Goal: Navigation & Orientation: Go to known website

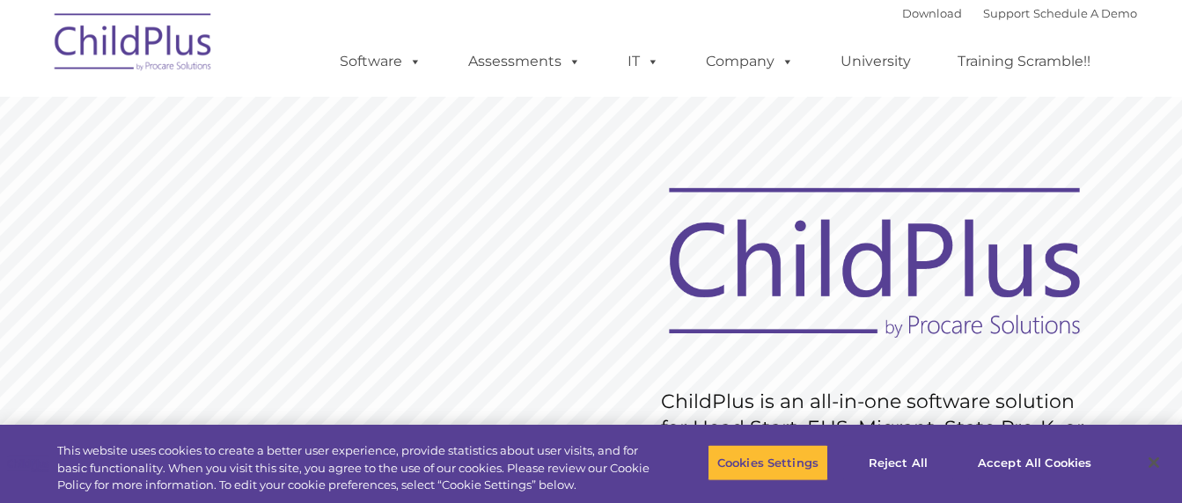
click at [126, 46] on img at bounding box center [134, 45] width 176 height 88
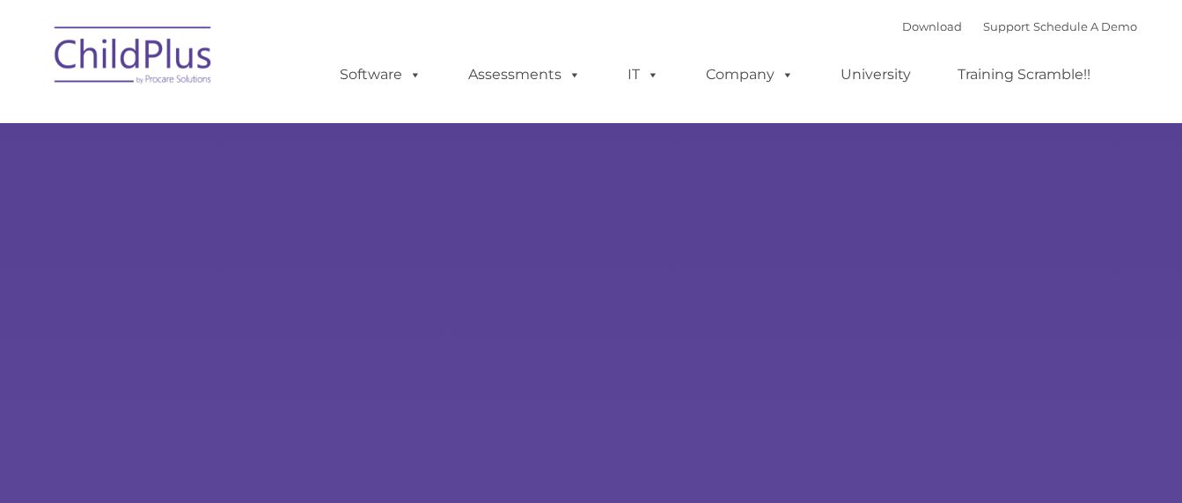
type input ""
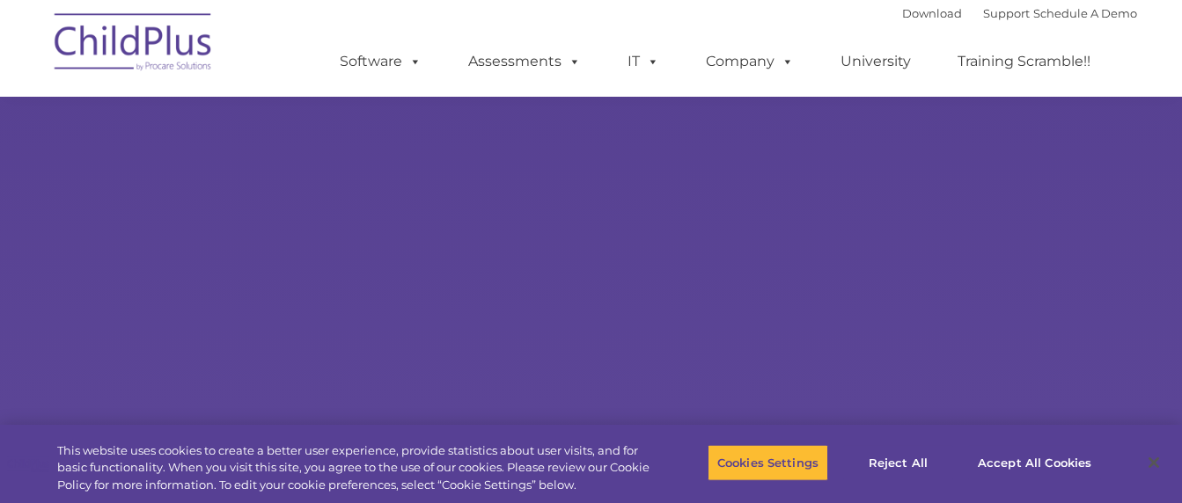
scroll to position [588, 0]
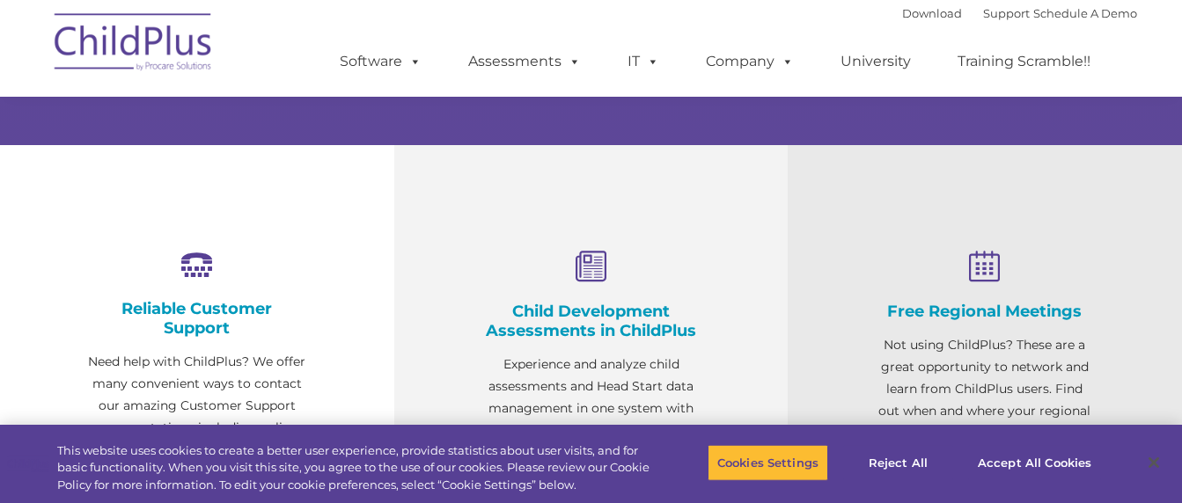
select select "MEDIUM"
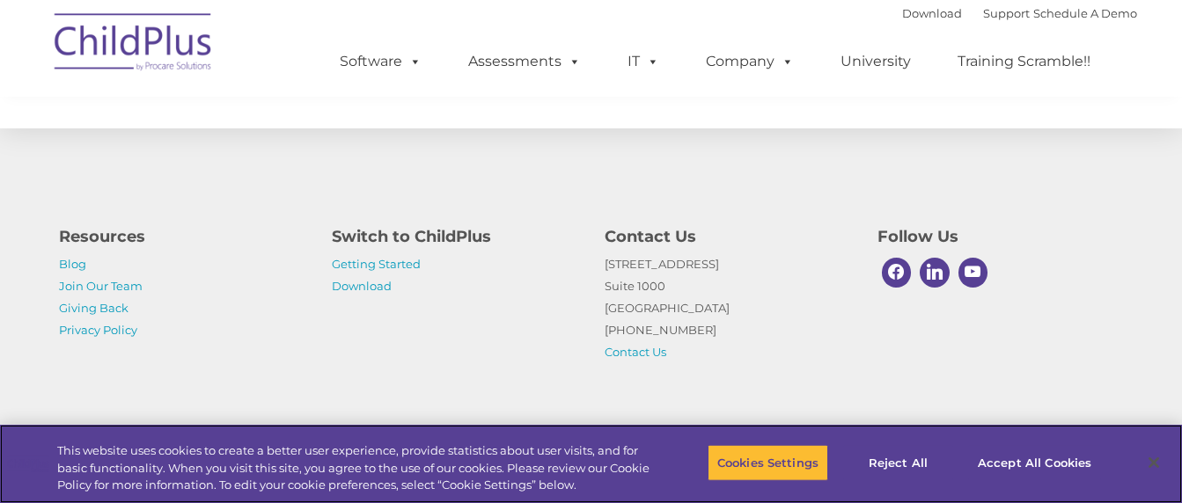
scroll to position [2153, 0]
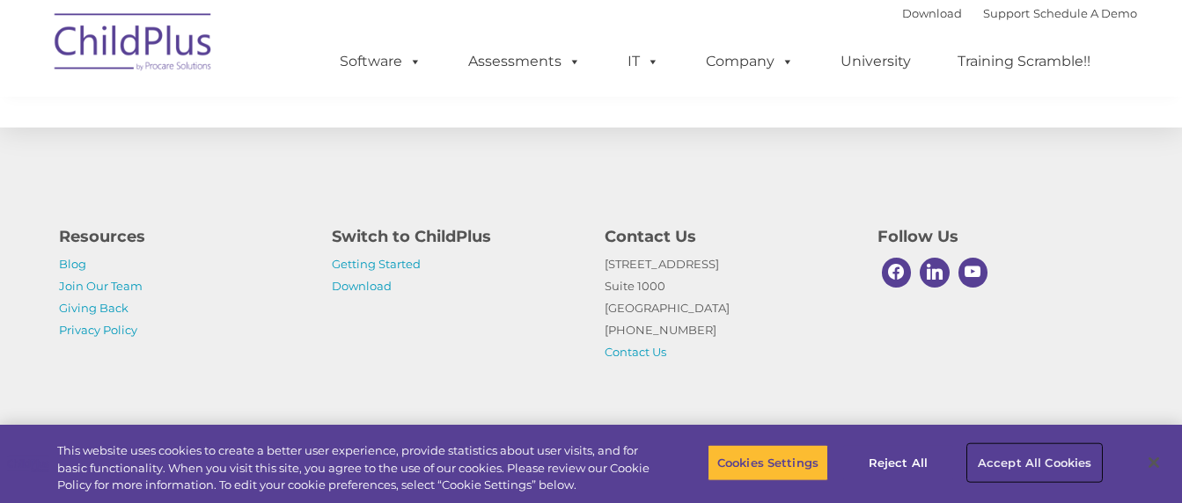
click at [996, 451] on button "Accept All Cookies" at bounding box center [1034, 463] width 133 height 37
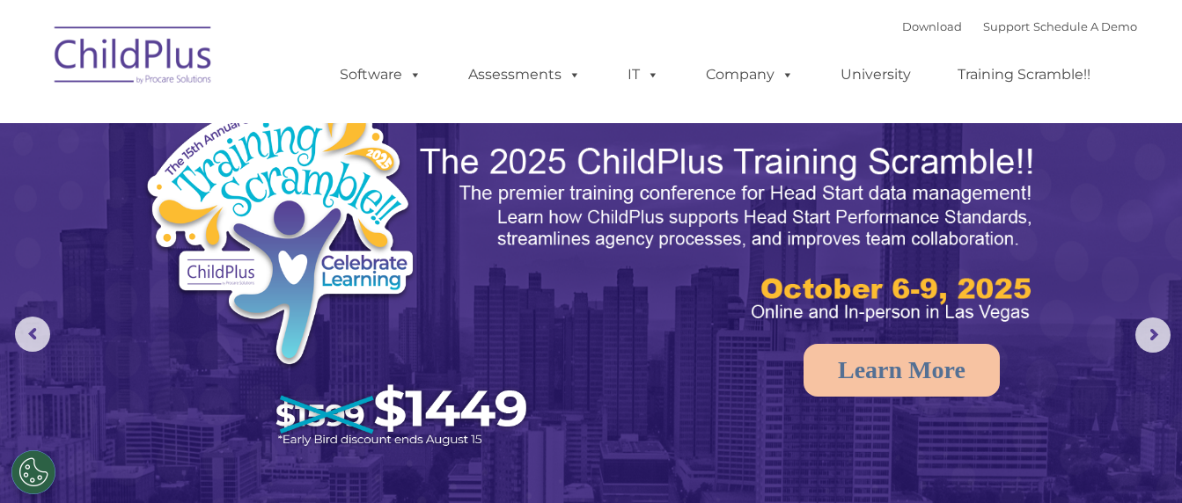
scroll to position [0, 0]
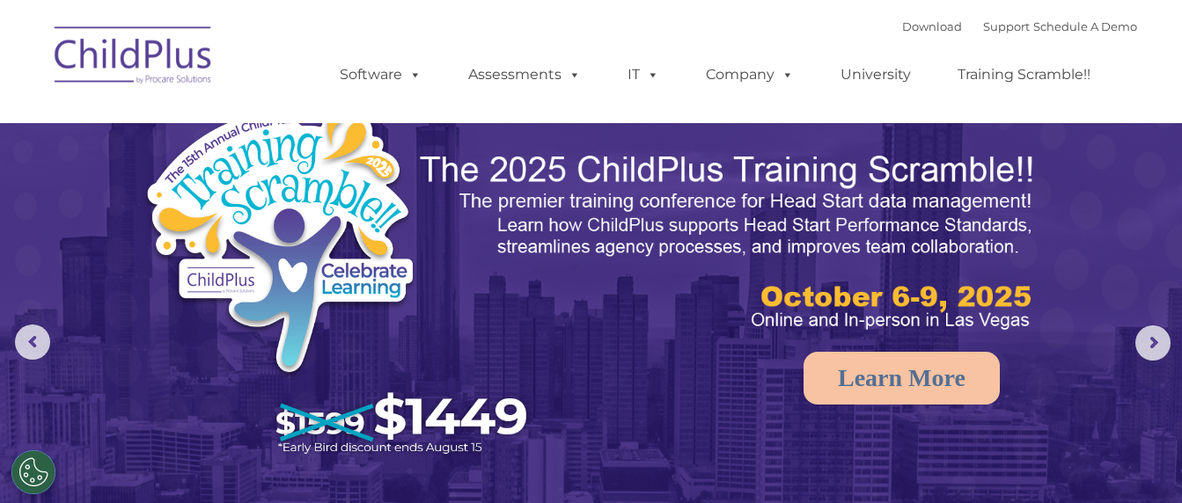
click at [139, 59] on img at bounding box center [134, 58] width 176 height 88
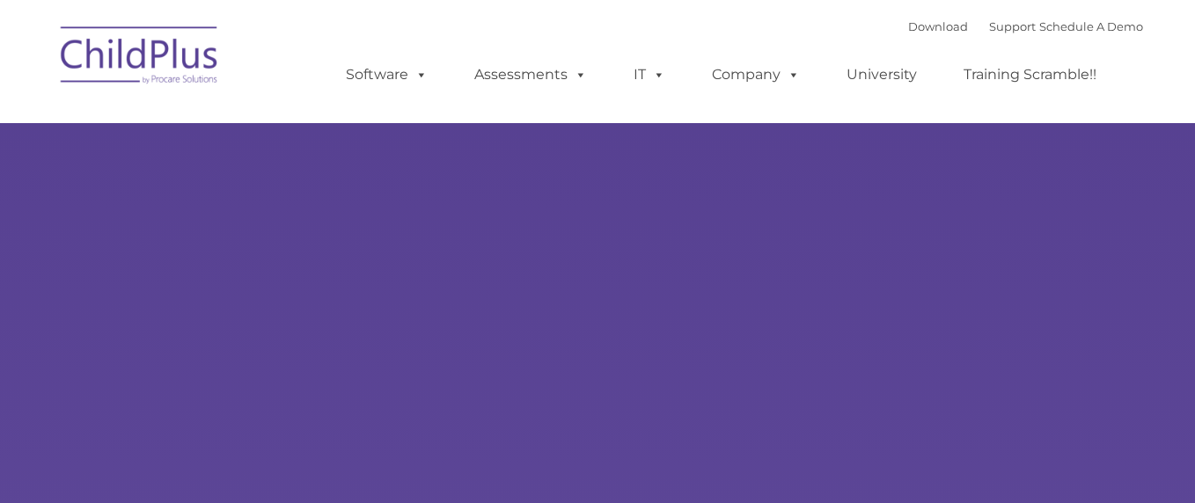
type input ""
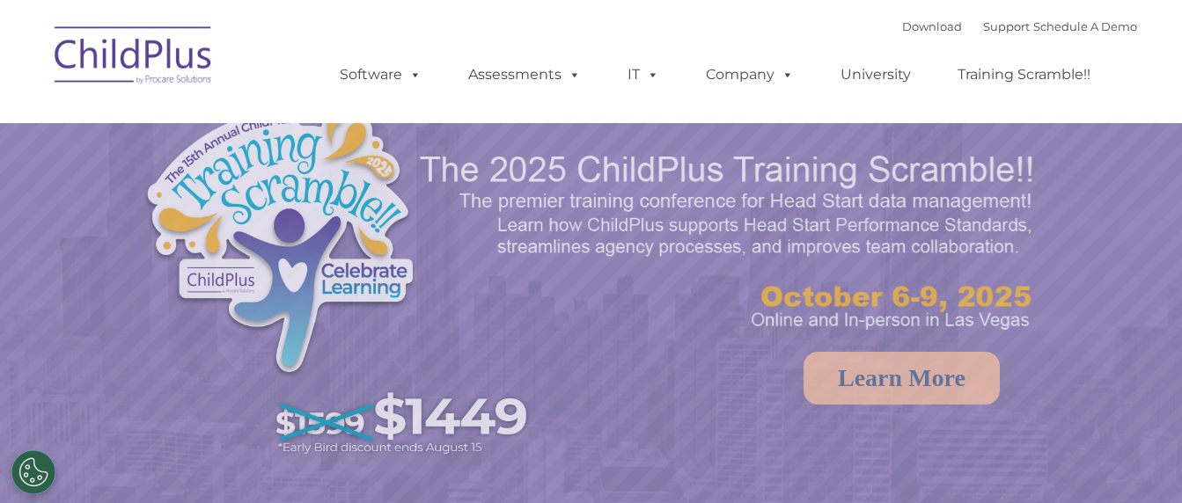
select select "MEDIUM"
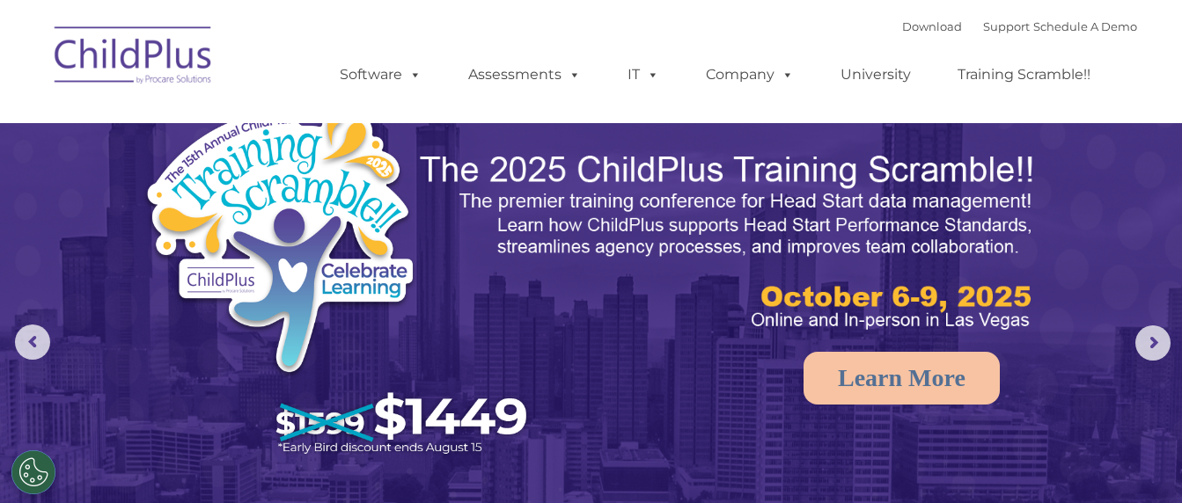
select select "MEDIUM"
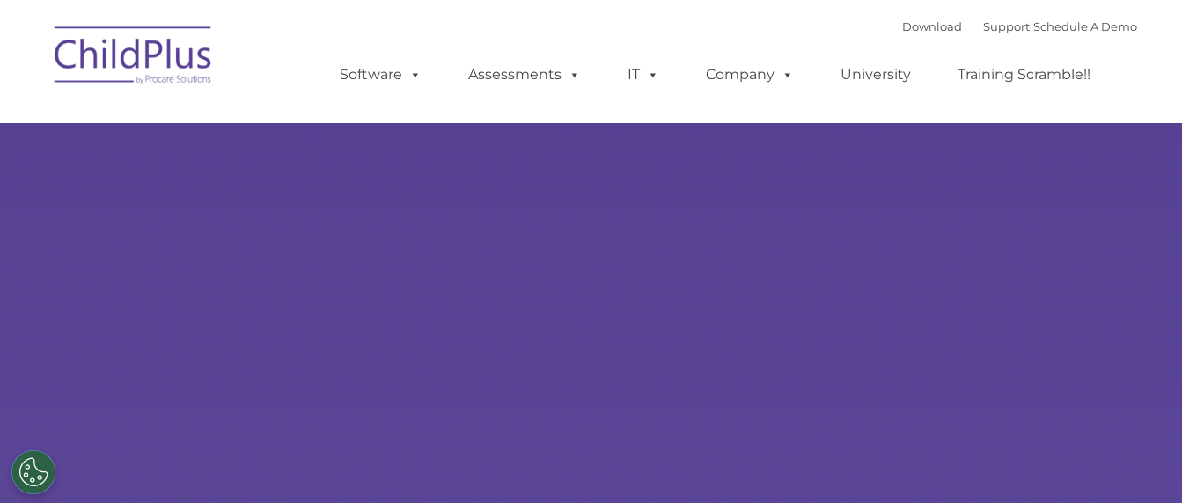
type input ""
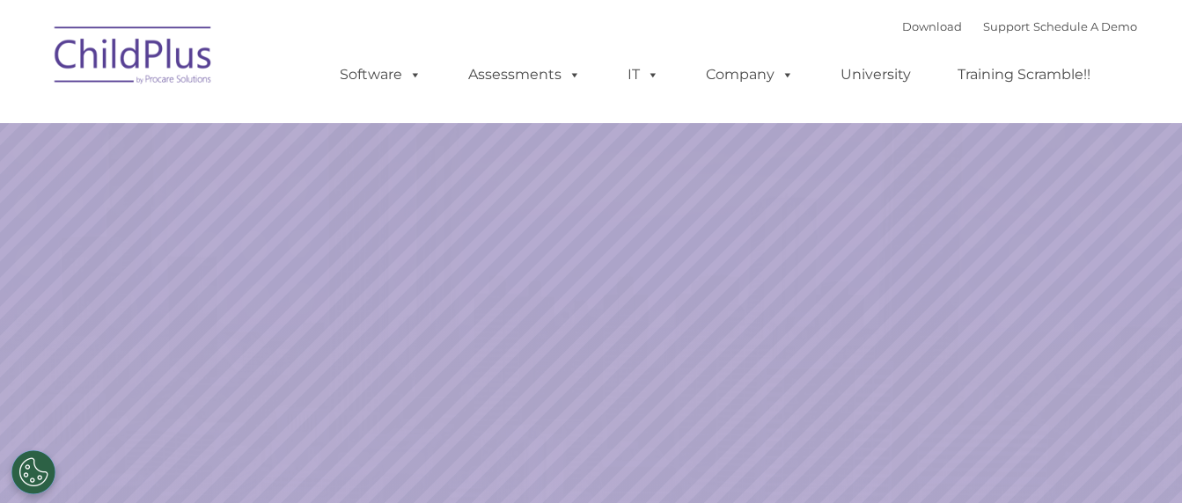
select select "MEDIUM"
